Goal: Task Accomplishment & Management: Use online tool/utility

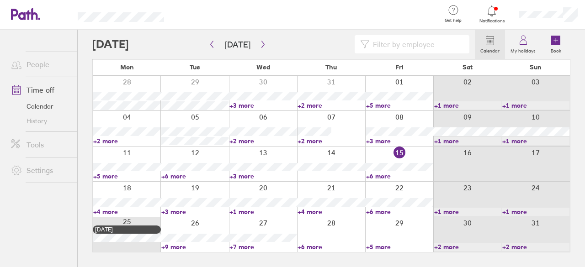
click at [379, 176] on link "+6 more" at bounding box center [399, 176] width 67 height 8
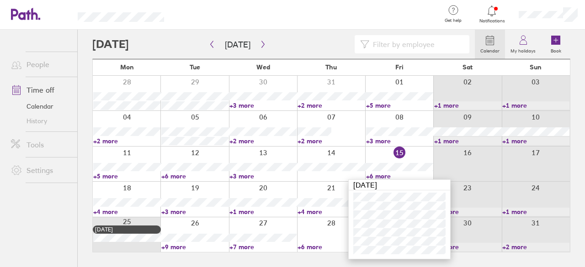
click at [335, 178] on div at bounding box center [331, 164] width 68 height 35
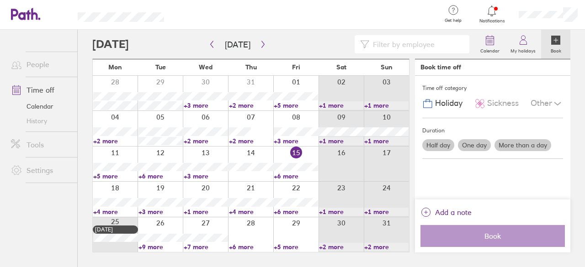
click at [292, 211] on link "+6 more" at bounding box center [296, 212] width 44 height 8
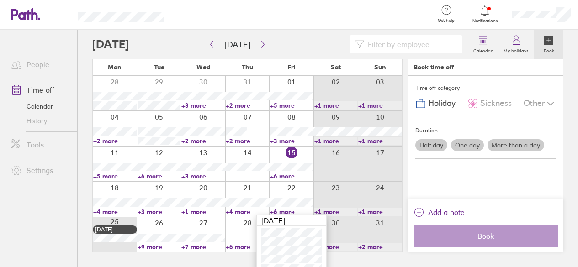
scroll to position [28, 0]
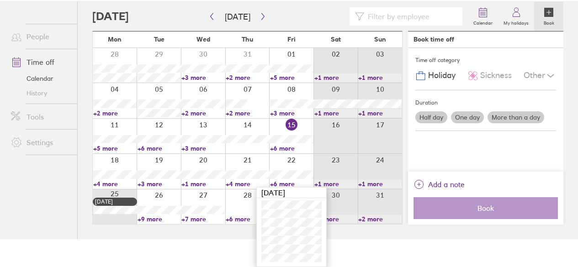
click at [278, 149] on link "+6 more" at bounding box center [291, 148] width 43 height 8
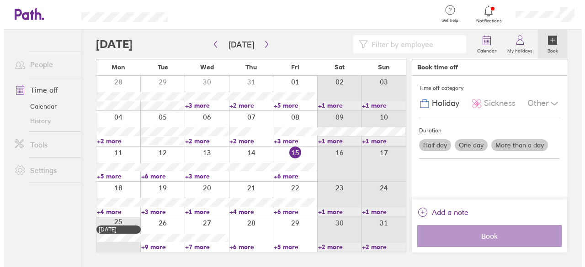
scroll to position [0, 0]
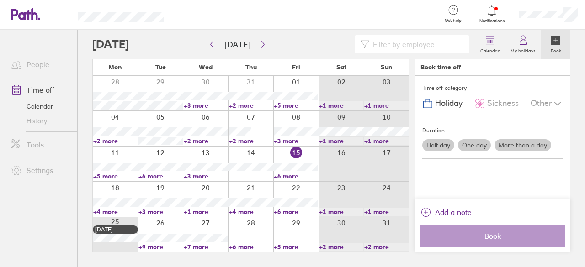
click at [283, 179] on link "+6 more" at bounding box center [296, 176] width 44 height 8
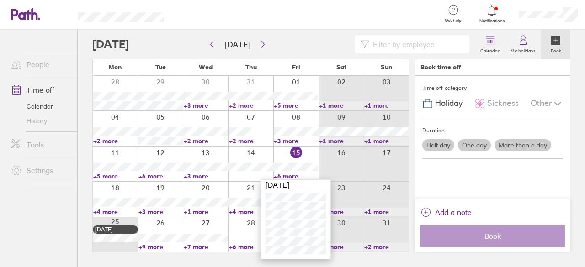
click at [240, 176] on div at bounding box center [250, 164] width 45 height 35
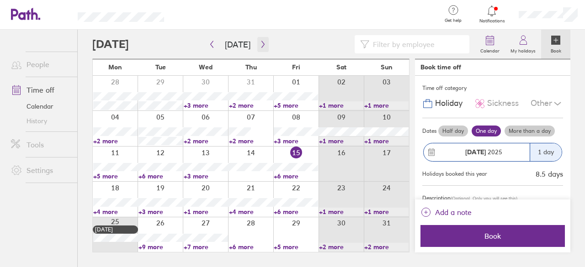
click at [260, 44] on icon "button" at bounding box center [263, 44] width 7 height 7
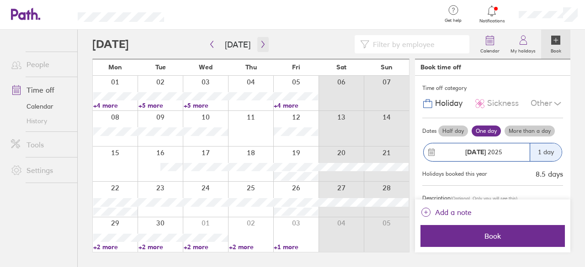
click at [260, 47] on icon "button" at bounding box center [263, 44] width 7 height 7
